Goal: Information Seeking & Learning: Learn about a topic

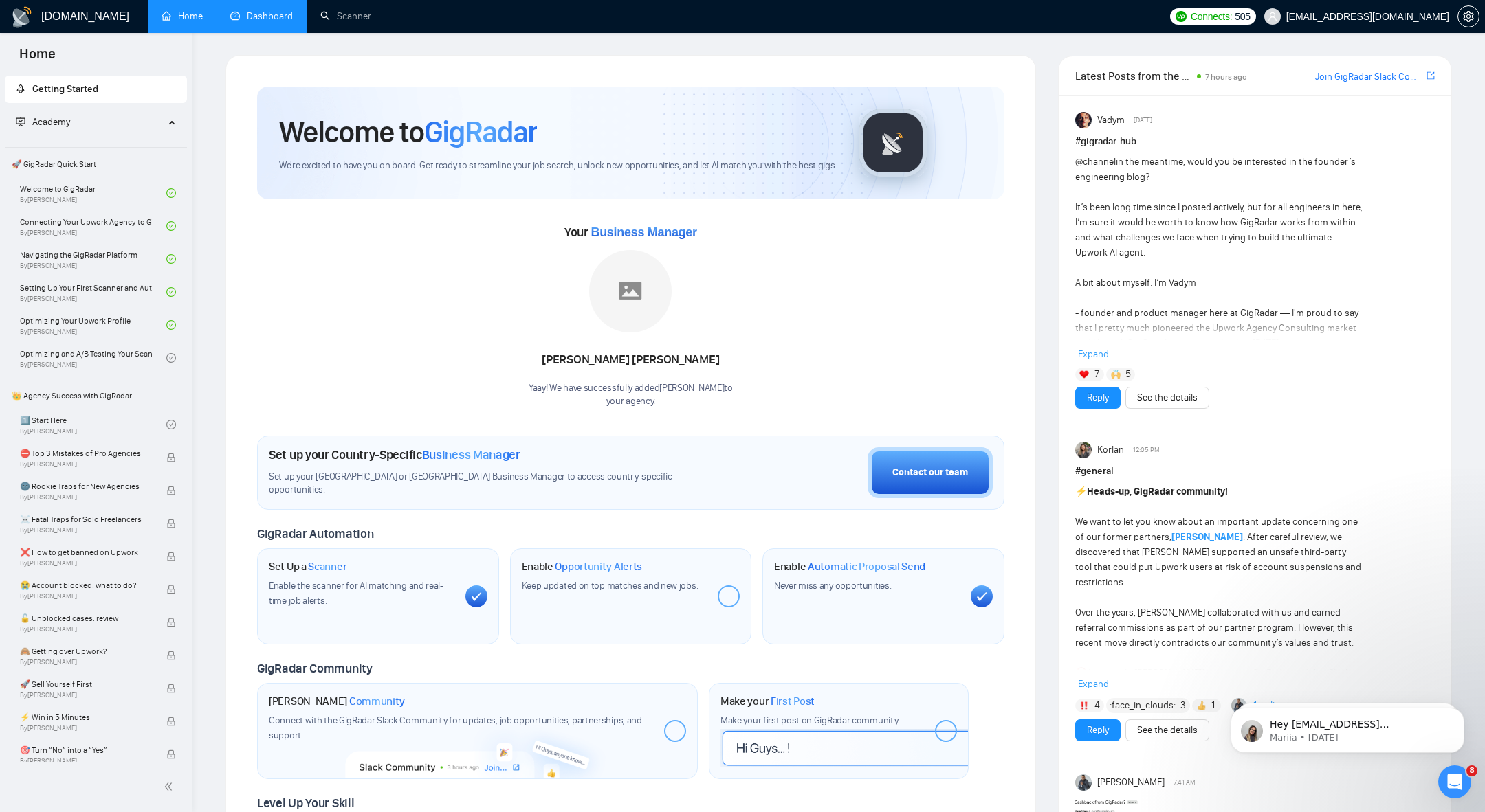
drag, startPoint x: 0, startPoint y: 0, endPoint x: 262, endPoint y: 18, distance: 262.6
click at [262, 18] on link "Dashboard" at bounding box center [262, 16] width 63 height 12
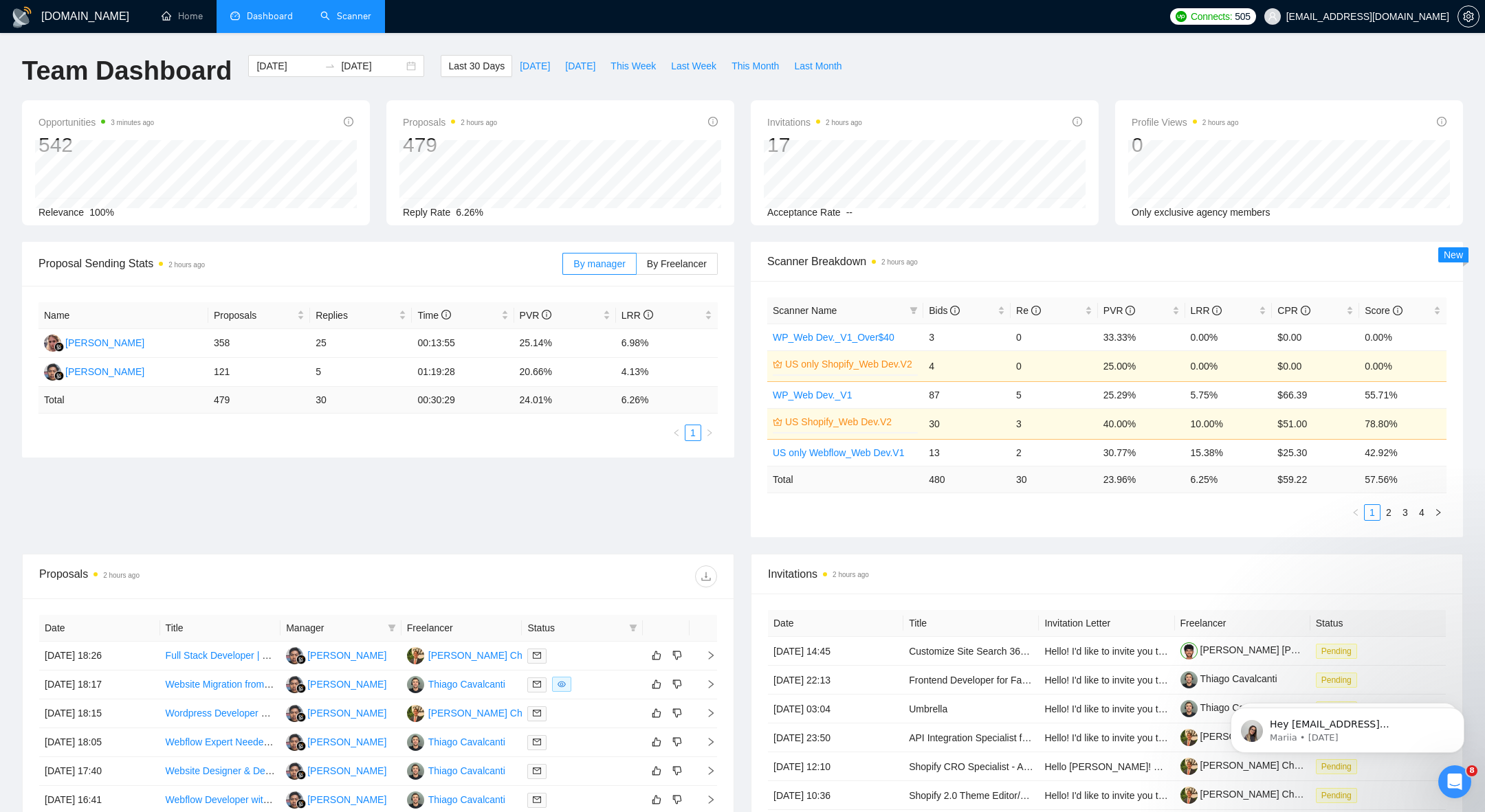
click at [349, 10] on link "Scanner" at bounding box center [346, 16] width 51 height 12
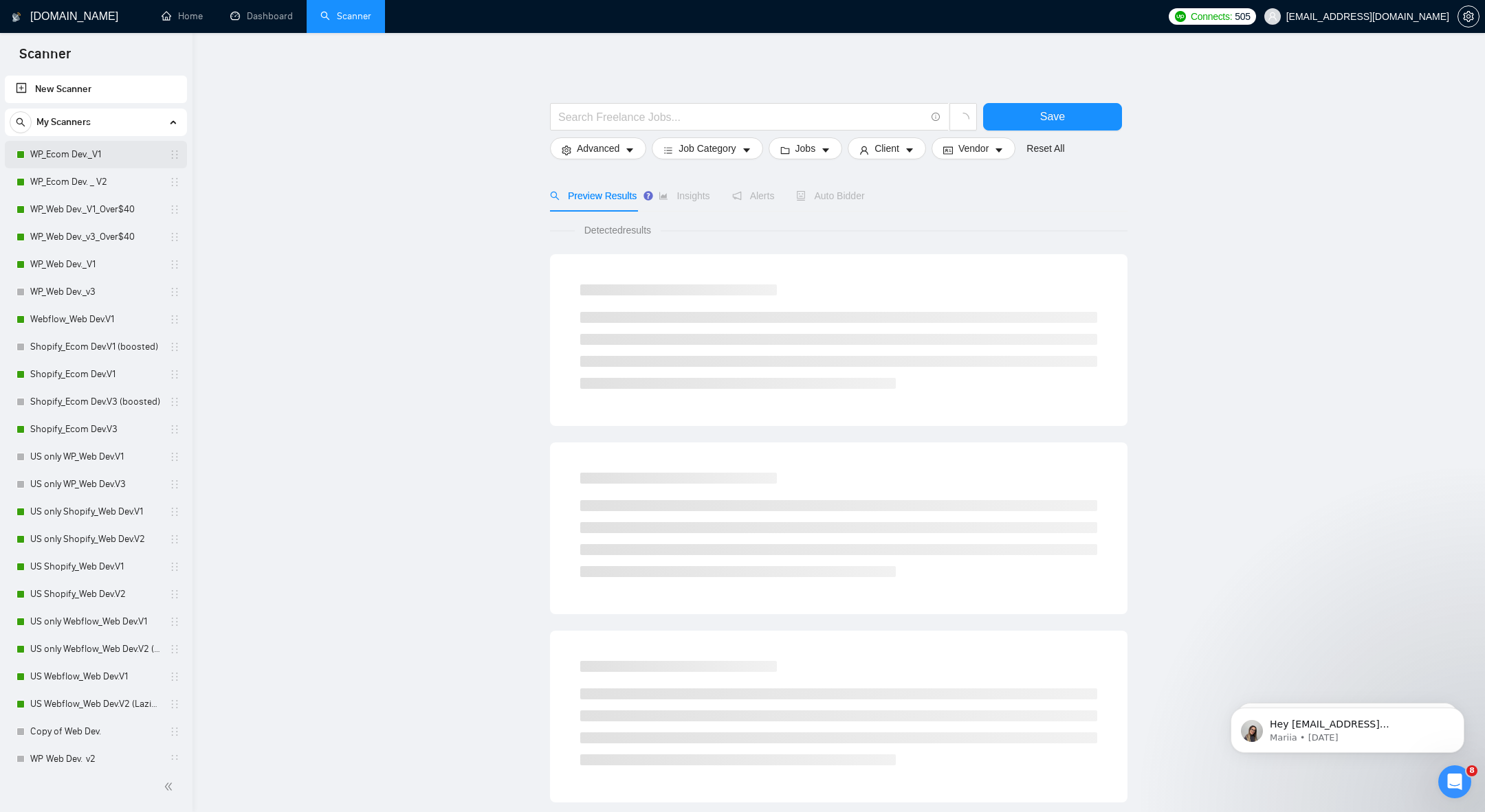
click at [74, 159] on link "WP_Ecom Dev._V1" at bounding box center [96, 154] width 130 height 27
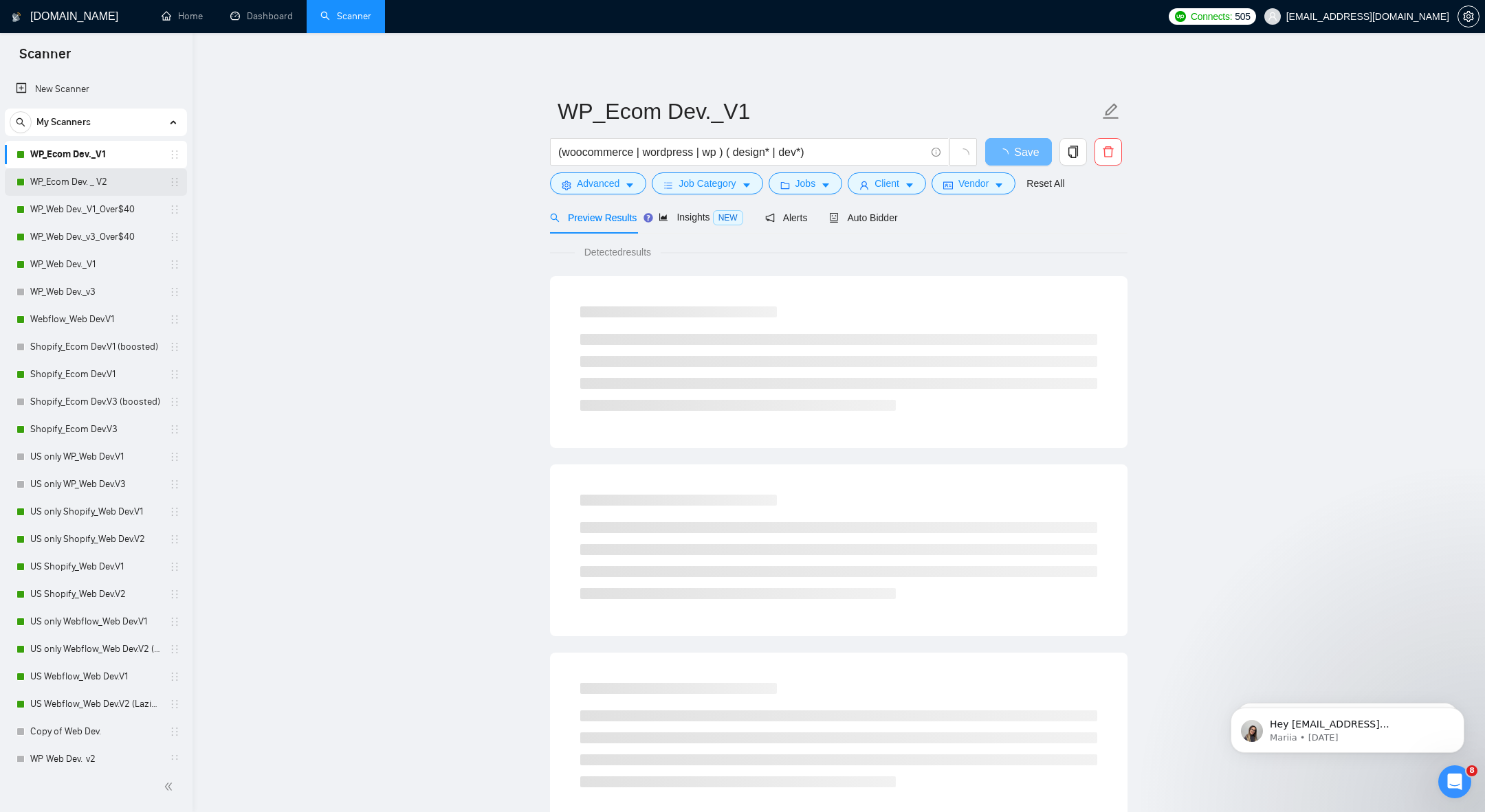
click at [77, 186] on link "WP_Ecom Dev. _ V2" at bounding box center [96, 182] width 130 height 27
click at [80, 224] on link "WP_Web Dev._v3_Over$40" at bounding box center [96, 237] width 130 height 27
click at [81, 254] on link "WP_Web Dev._V1" at bounding box center [96, 264] width 130 height 27
click at [86, 230] on link "WP_Web Dev._v3_Over$40" at bounding box center [96, 237] width 130 height 27
click at [77, 259] on link "WP_Web Dev._V1" at bounding box center [96, 264] width 130 height 27
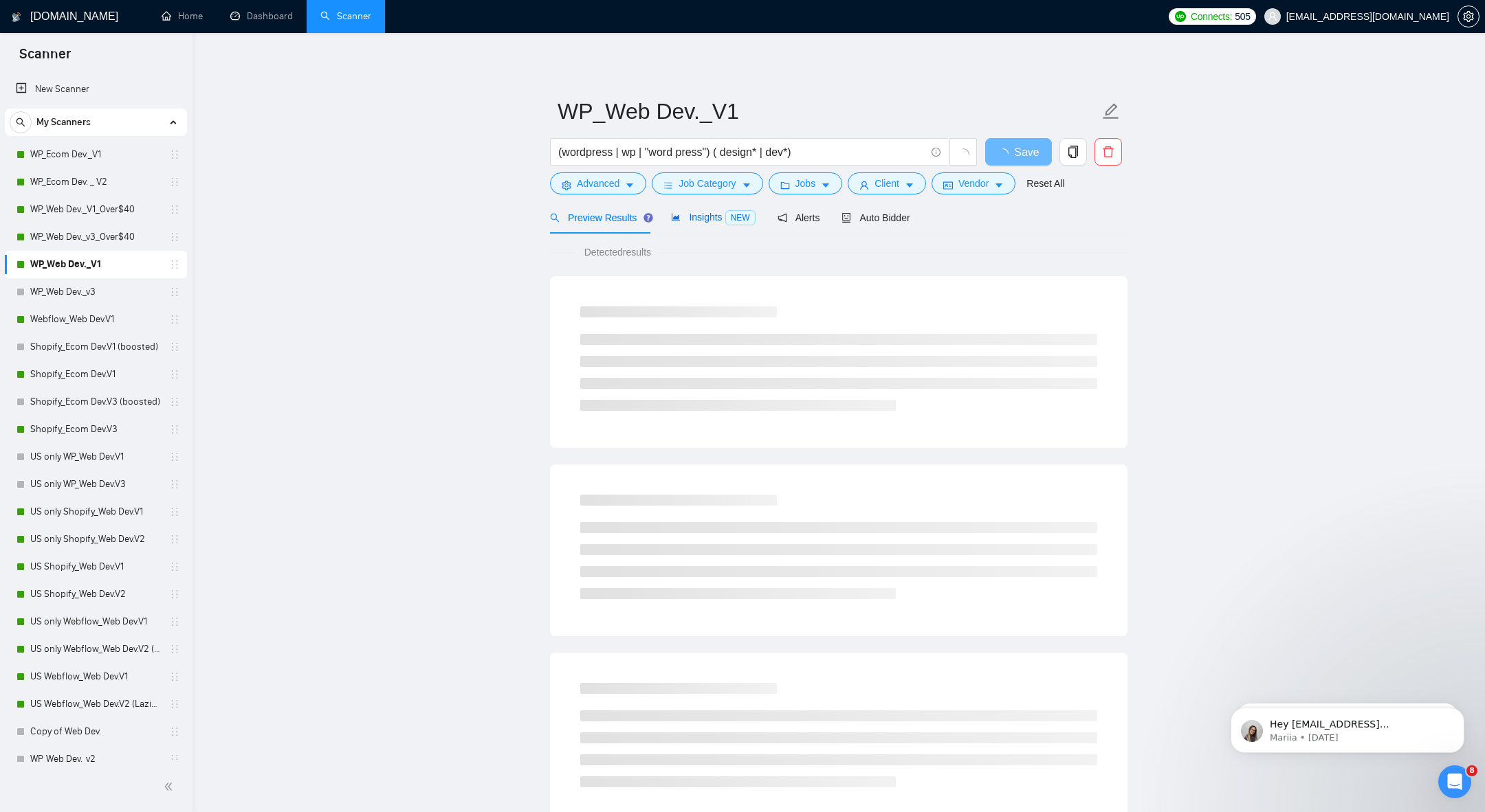
click at [714, 222] on div "Insights NEW" at bounding box center [712, 218] width 84 height 16
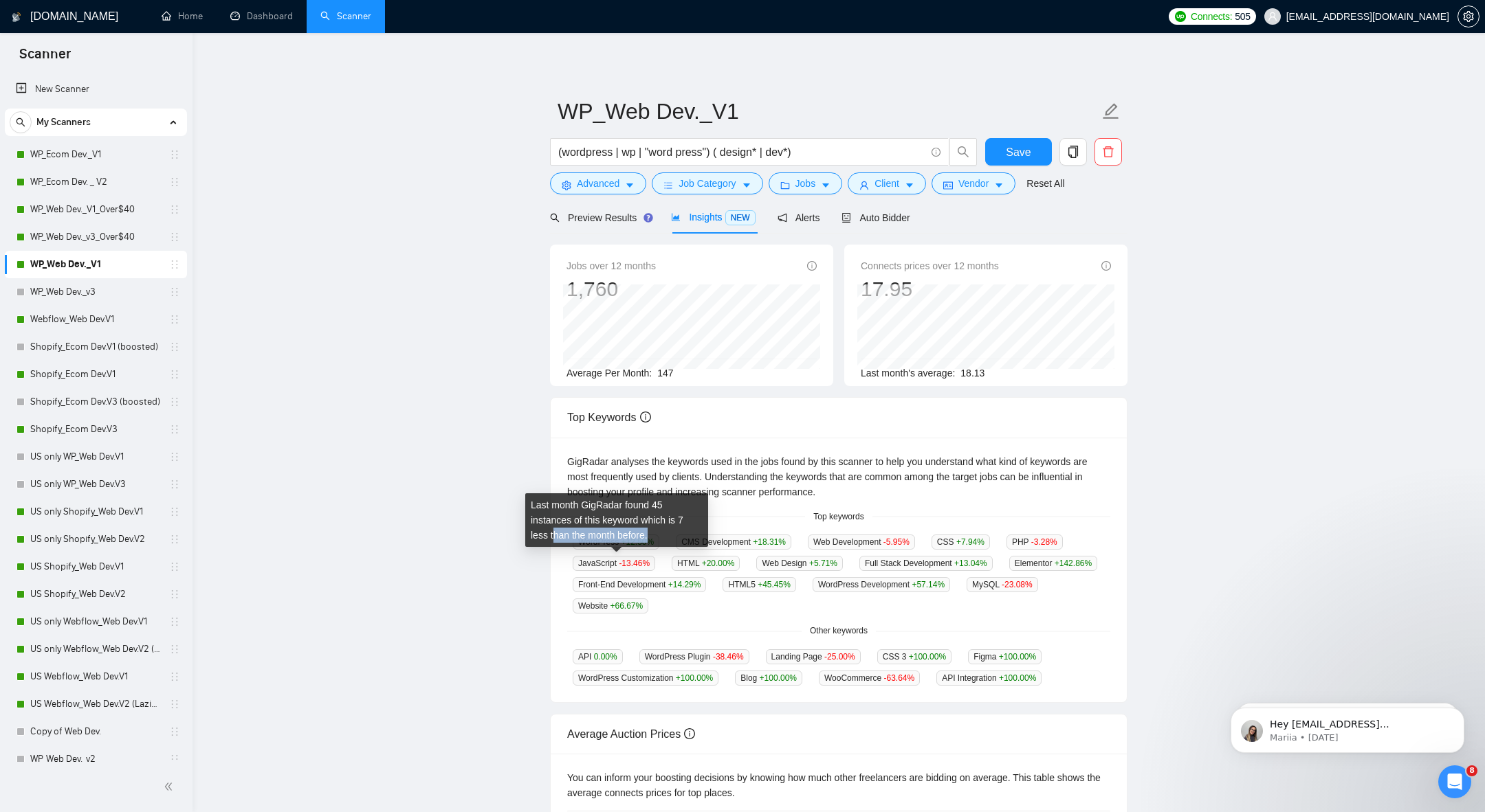
drag, startPoint x: 556, startPoint y: 533, endPoint x: 651, endPoint y: 531, distance: 95.0
click at [652, 533] on div "Last month GigRadar found 45 instances of this keyword which is 7 less than the…" at bounding box center [617, 520] width 183 height 53
click at [610, 662] on div "API 0.00 % WordPress Plugin -38.46 % Landing Page -25.00 % CSS 3 +100.00 % Figm…" at bounding box center [839, 667] width 543 height 37
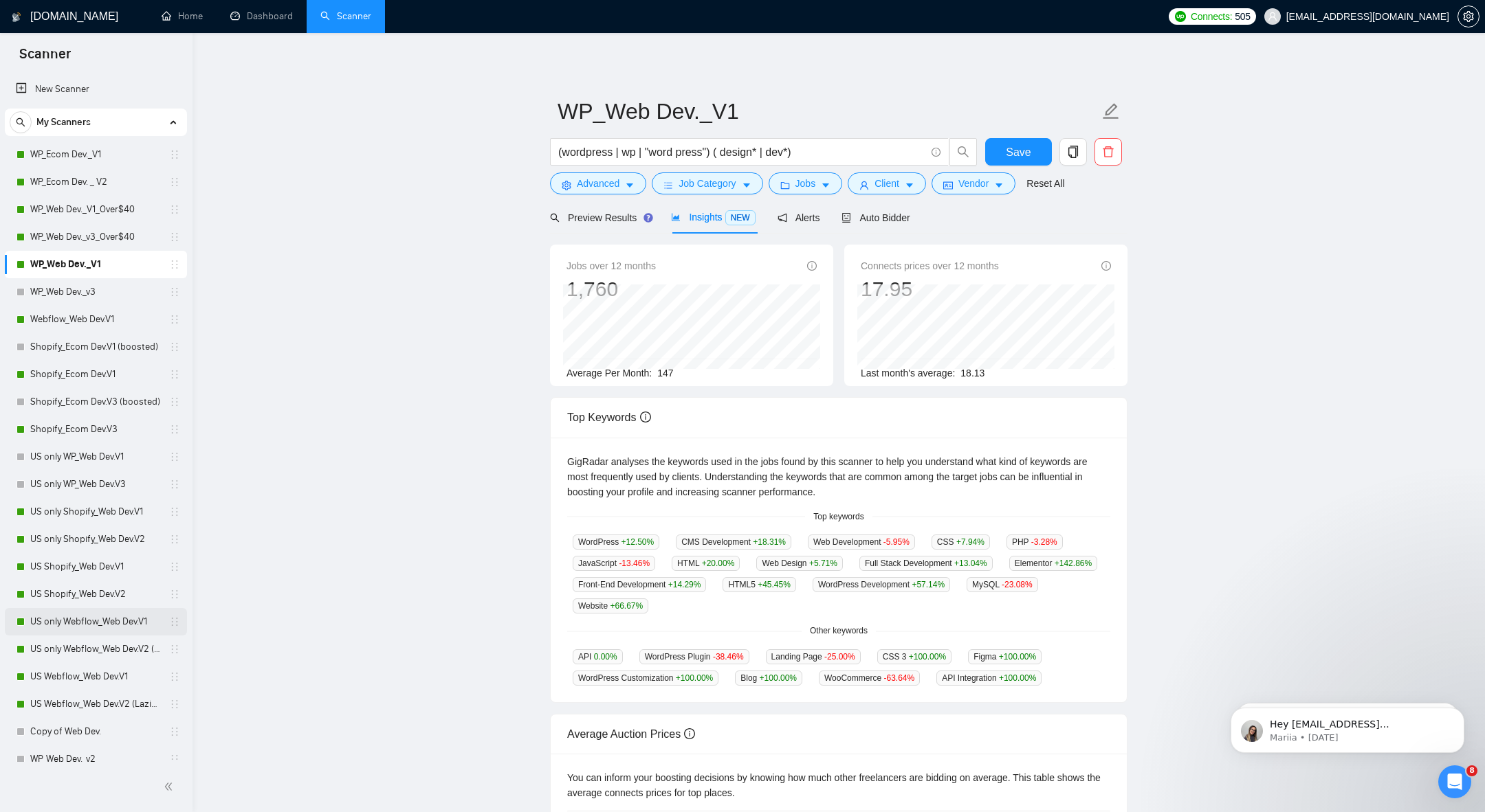
click at [62, 629] on link "US only Webflow_Web Dev.V1" at bounding box center [96, 621] width 130 height 27
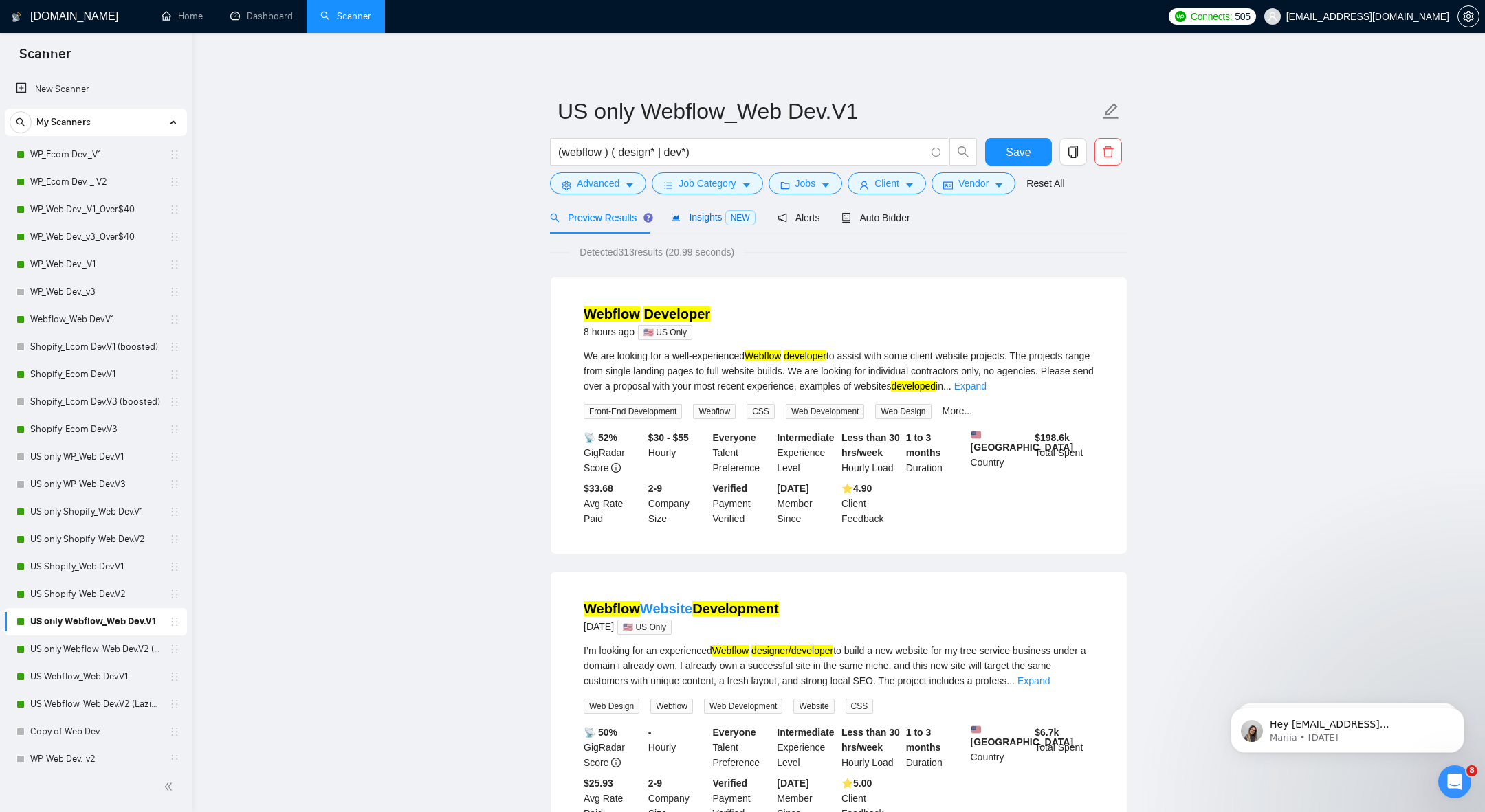
click at [716, 220] on span "Insights NEW" at bounding box center [712, 217] width 84 height 11
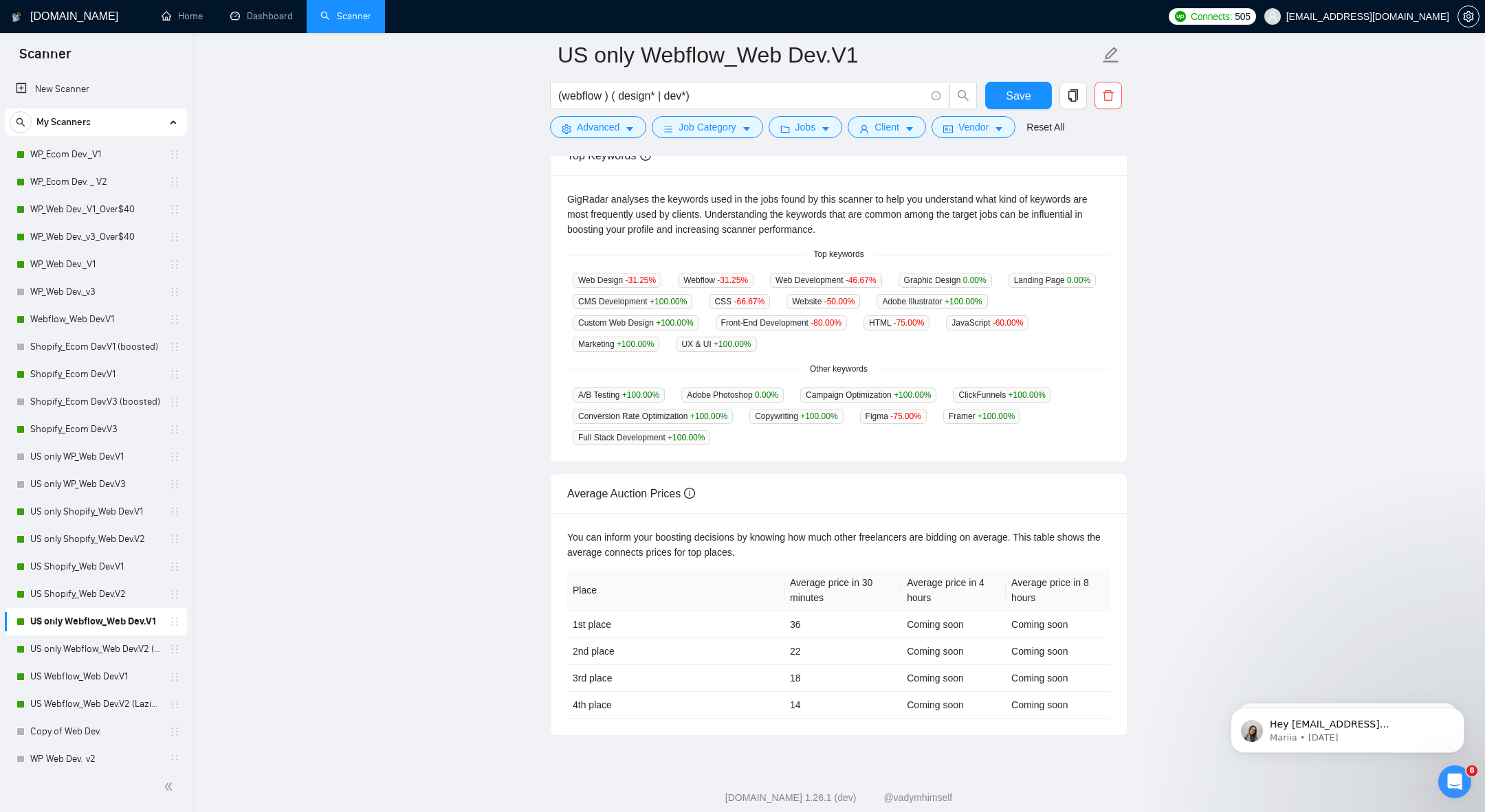
scroll to position [296, 0]
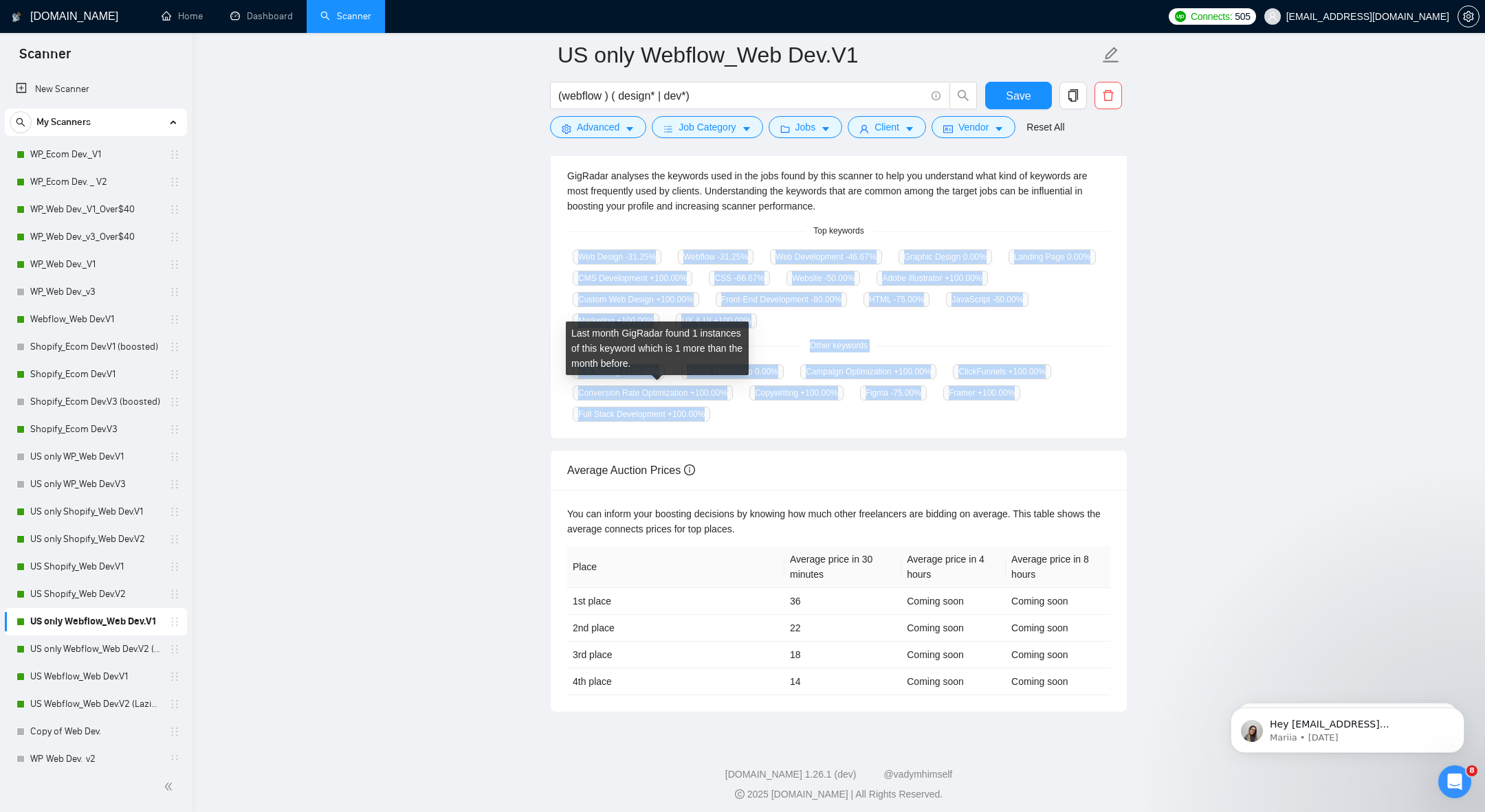
drag, startPoint x: 557, startPoint y: 240, endPoint x: 718, endPoint y: 421, distance: 242.2
click at [718, 421] on div "GigRadar analyses the keywords used in the jobs found by this scanner to help y…" at bounding box center [839, 295] width 576 height 286
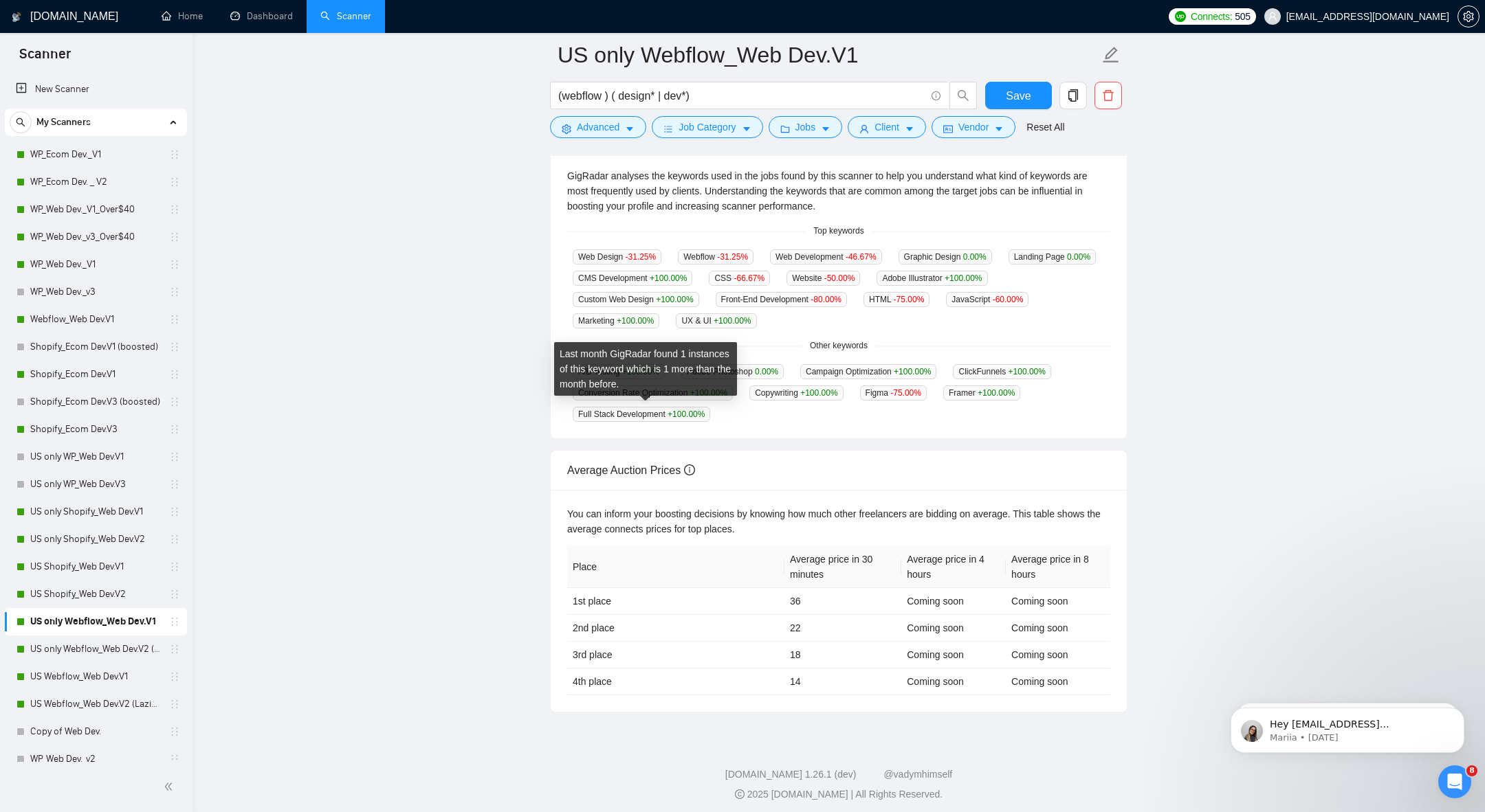
click at [526, 246] on main "US only Webflow_Web Dev.V1 (webflow ) ( design* | dev*) Save Advanced Job Categ…" at bounding box center [839, 235] width 1249 height 954
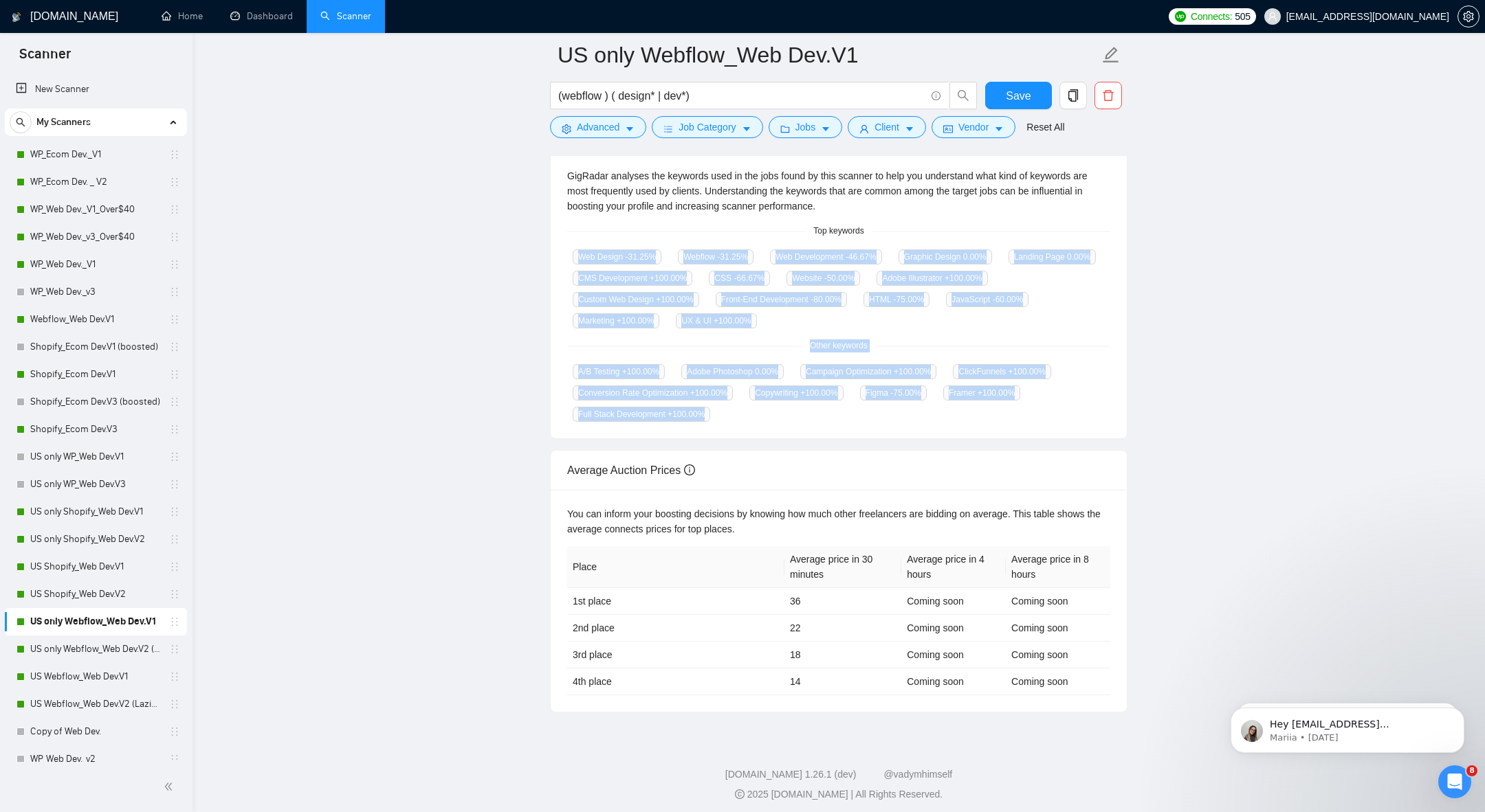
drag, startPoint x: 546, startPoint y: 257, endPoint x: 767, endPoint y: 422, distance: 275.8
click at [767, 422] on div "Top Keywords GigRadar analyses the keywords used in the jobs found by this scan…" at bounding box center [839, 275] width 589 height 327
copy div "Web Design -31.25 % Webflow -31.25 % Web Development -46.67 % Graphic Design 0.…"
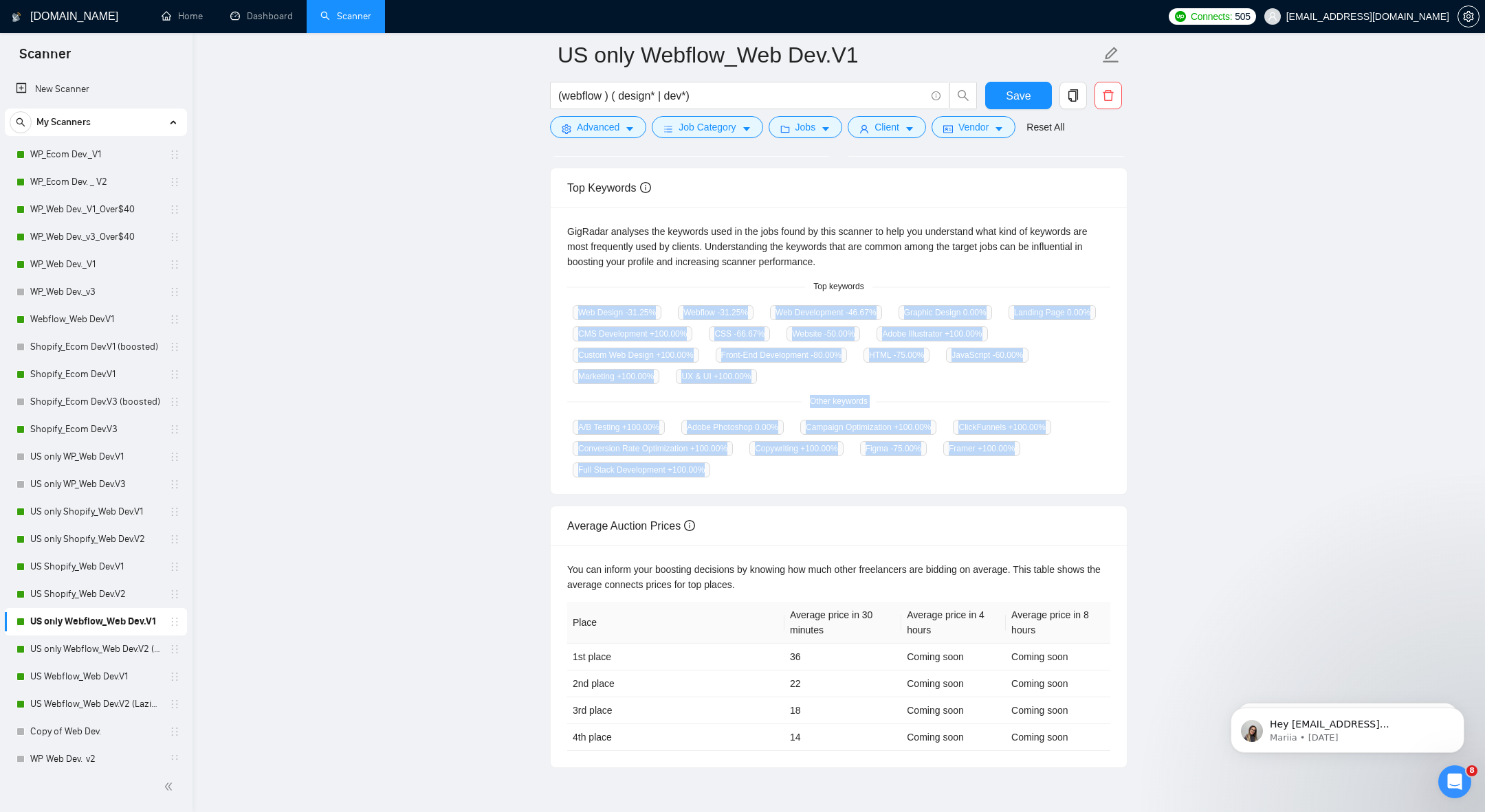
scroll to position [226, 0]
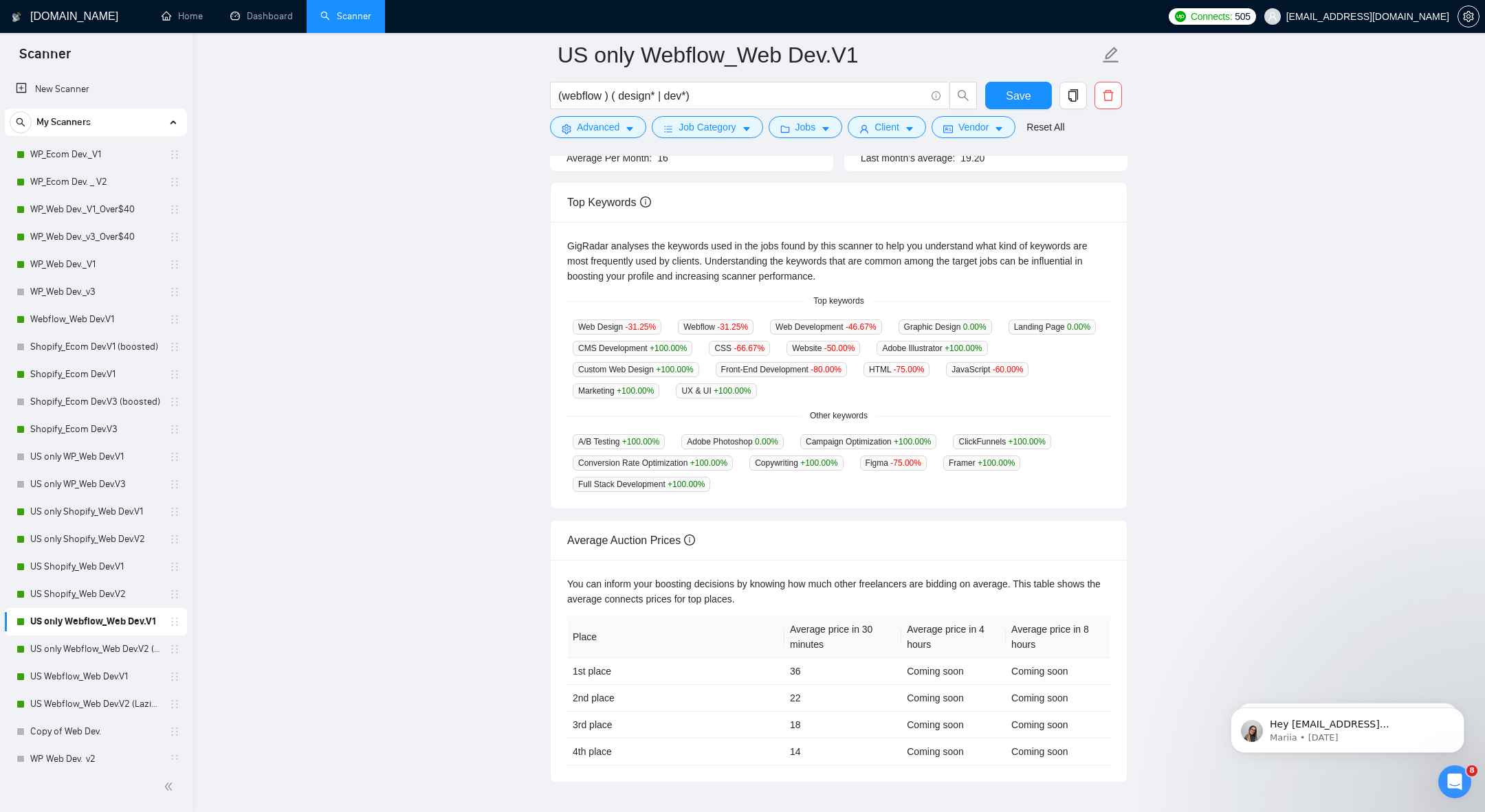
click at [493, 459] on main "US only Webflow_Web Dev.V1 (webflow ) ( design* | dev*) Save Advanced Job Categ…" at bounding box center [839, 306] width 1249 height 954
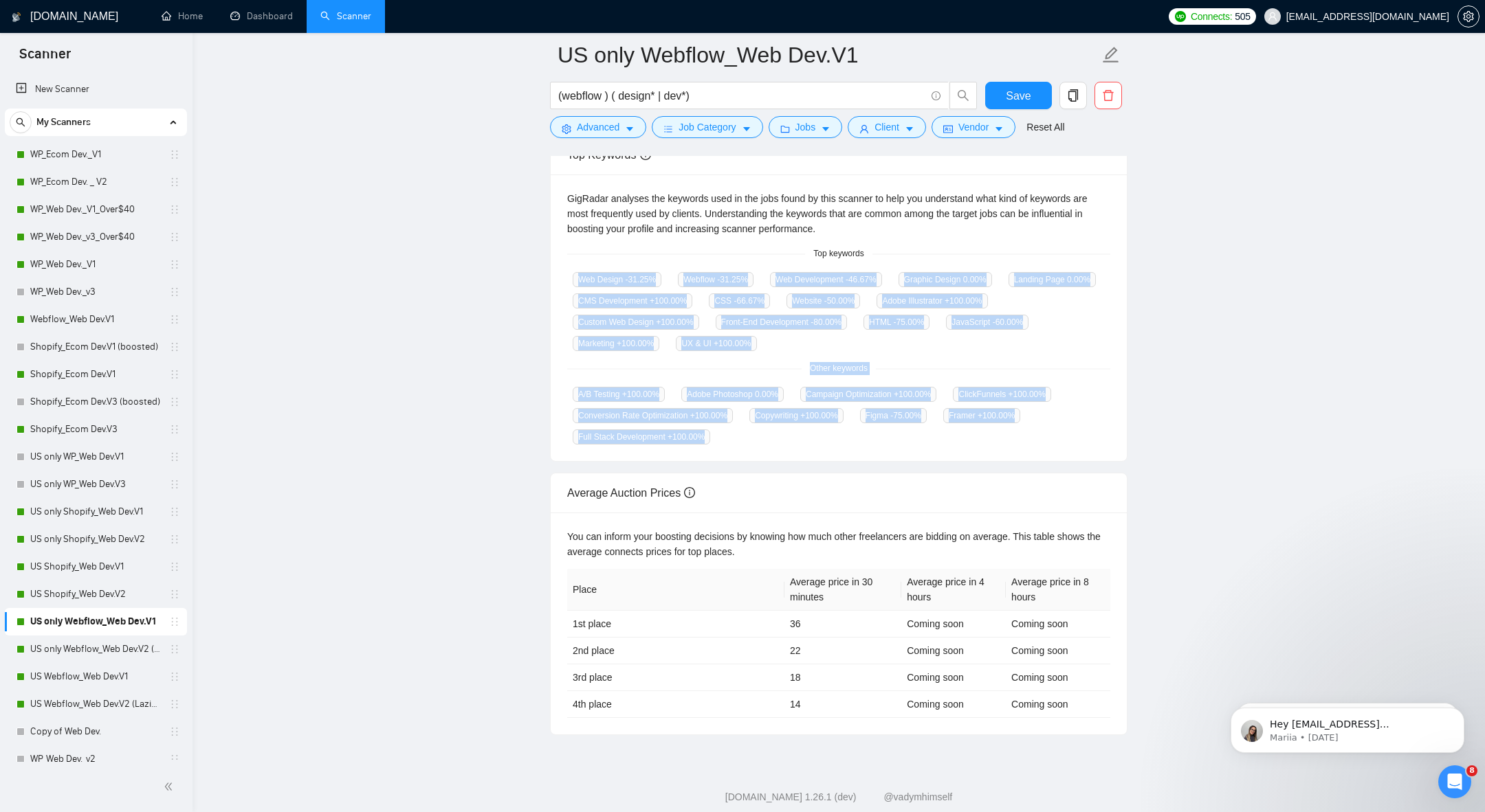
drag, startPoint x: 731, startPoint y: 434, endPoint x: 553, endPoint y: 278, distance: 236.7
click at [553, 278] on div "GigRadar analyses the keywords used in the jobs found by this scanner to help y…" at bounding box center [839, 318] width 576 height 286
copy div "Web Design -31.25 % Webflow -31.25 % Web Development -46.67 % Graphic Design 0.…"
